Goal: Task Accomplishment & Management: Complete application form

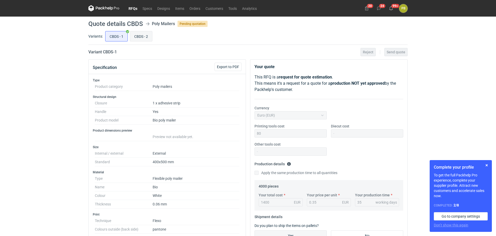
click at [146, 34] on input "CBDS - 2" at bounding box center [141, 36] width 22 height 10
radio input "true"
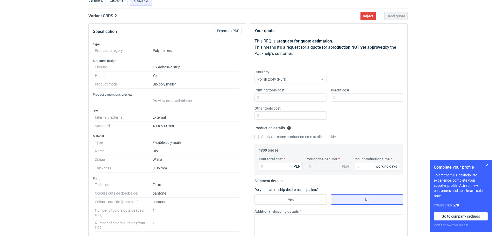
scroll to position [34, 0]
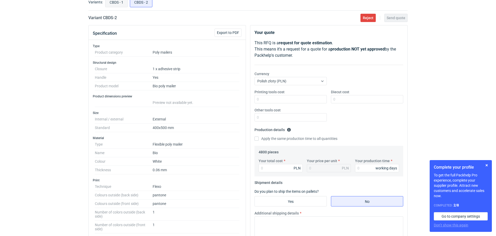
click at [114, 2] on input "CBDS - 1" at bounding box center [117, 2] width 22 height 10
radio input "true"
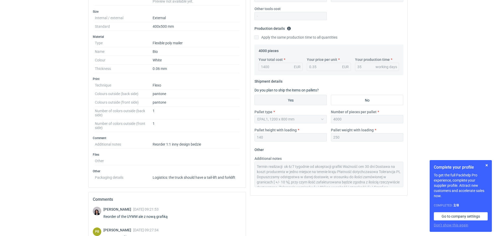
scroll to position [21, 0]
click at [393, 193] on div "Your quote This RFQ is a request for quote estimation . This means it's a reque…" at bounding box center [328, 59] width 157 height 271
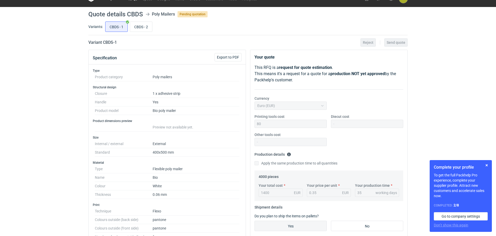
scroll to position [0, 0]
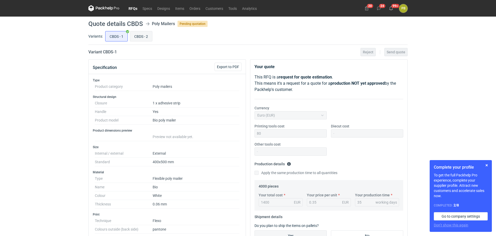
click at [139, 35] on input "CBDS - 2" at bounding box center [141, 36] width 22 height 10
radio input "true"
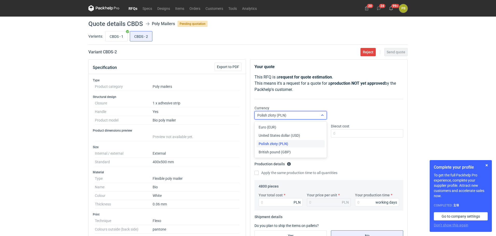
click at [323, 115] on icon at bounding box center [322, 115] width 4 height 4
click at [306, 126] on div "Euro (EUR)" at bounding box center [291, 127] width 64 height 5
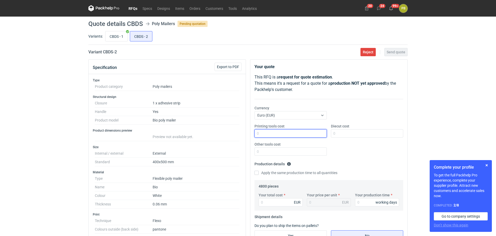
click at [259, 134] on input "Printing tools cost" at bounding box center [291, 133] width 72 height 8
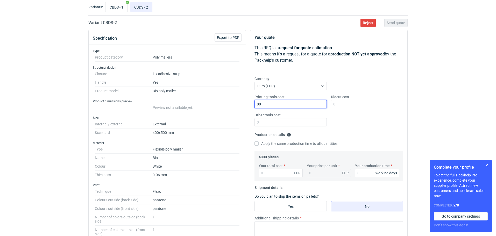
scroll to position [44, 0]
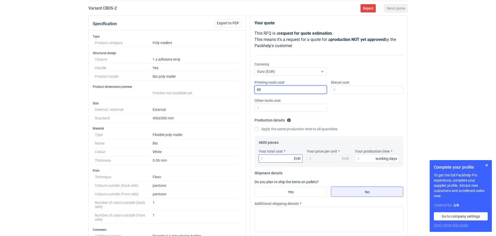
type input "80"
click at [271, 158] on input "Your total cost" at bounding box center [281, 159] width 44 height 8
type input "1680"
type input "0.35"
type input "1680"
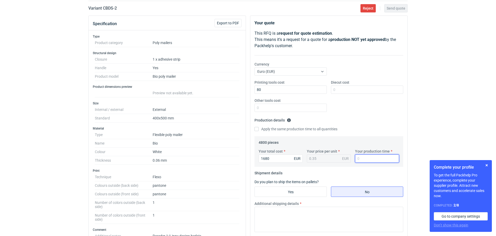
click at [364, 160] on input "Your production time" at bounding box center [377, 159] width 44 height 8
type input "35"
click at [312, 192] on input "Yes" at bounding box center [291, 192] width 72 height 10
radio input "true"
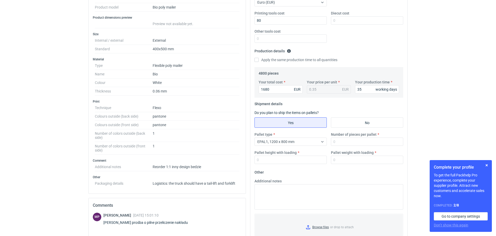
scroll to position [139, 0]
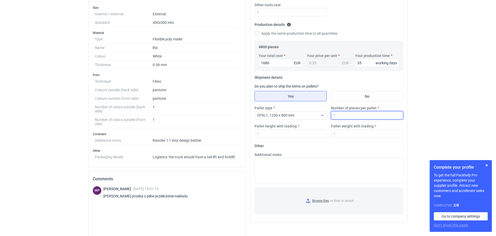
click at [340, 113] on input "Number of pieces per pallet" at bounding box center [367, 115] width 72 height 8
type input "4800"
click at [265, 133] on input "Pallet height with loading" at bounding box center [291, 133] width 72 height 8
type input "140"
click at [354, 134] on input "Pallet weight with loading" at bounding box center [367, 133] width 72 height 8
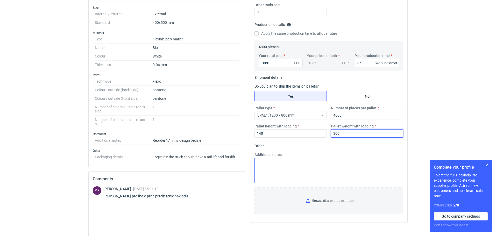
type input "300"
click at [262, 163] on textarea "Additional notes" at bounding box center [329, 170] width 149 height 25
paste textarea "Termin realizacji ok 6/7 tygodnie od akceptacji grafiki Ważność cen 30 dni Dost…"
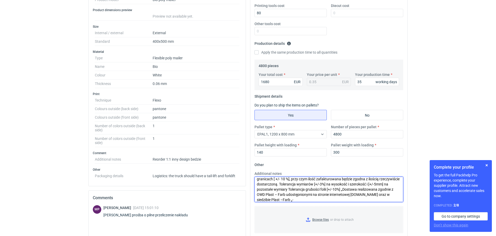
scroll to position [117, 0]
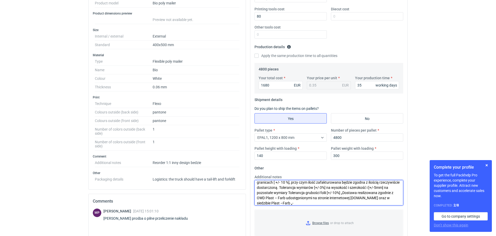
drag, startPoint x: 401, startPoint y: 199, endPoint x: 403, endPoint y: 191, distance: 8.3
click at [403, 191] on div "Additional notes Termin realizacji ok 6/7 tygodnie od akceptacji grafiki Ważnoś…" at bounding box center [329, 189] width 153 height 31
type textarea "Termin realizacji ok 6/7 tygodnie od akceptacji grafiki Ważność cen 30 dni Dost…"
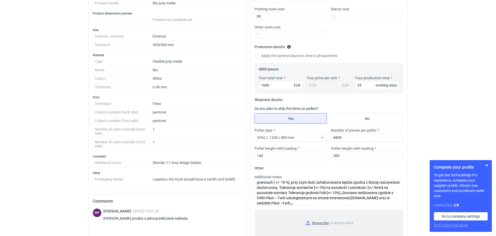
drag, startPoint x: 394, startPoint y: 219, endPoint x: 395, endPoint y: 216, distance: 2.8
click at [395, 216] on input "Browse files or drop to attach" at bounding box center [329, 223] width 148 height 26
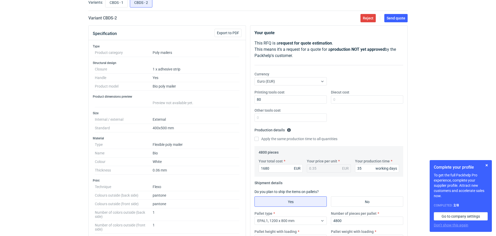
scroll to position [32, 0]
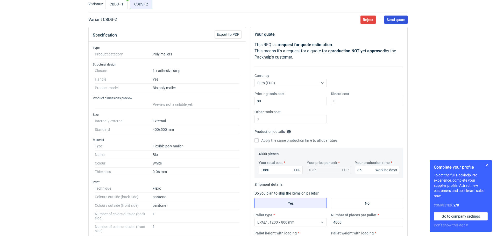
click at [395, 20] on span "Send quote" at bounding box center [396, 20] width 19 height 4
